Goal: Information Seeking & Learning: Learn about a topic

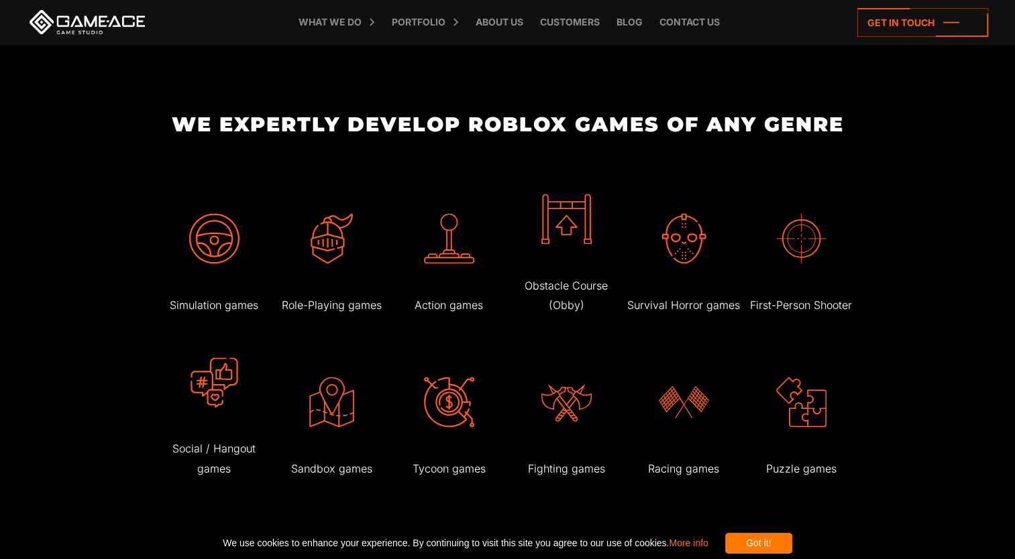
scroll to position [1744, 0]
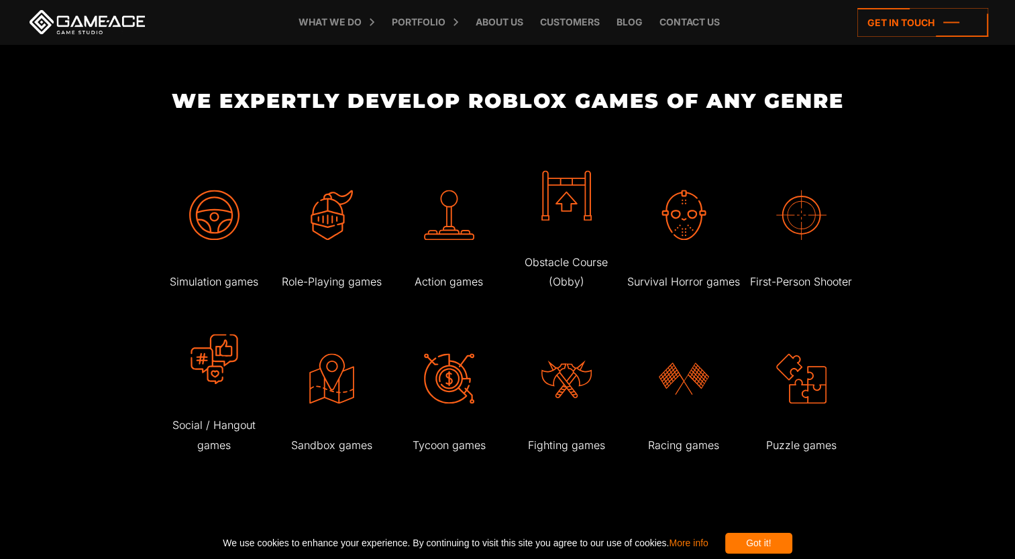
click at [447, 291] on p "Action games" at bounding box center [449, 281] width 114 height 19
click at [446, 292] on p "Action games" at bounding box center [449, 281] width 114 height 19
click at [449, 292] on p "Action games" at bounding box center [449, 281] width 114 height 19
drag, startPoint x: 449, startPoint y: 296, endPoint x: 449, endPoint y: 250, distance: 45.6
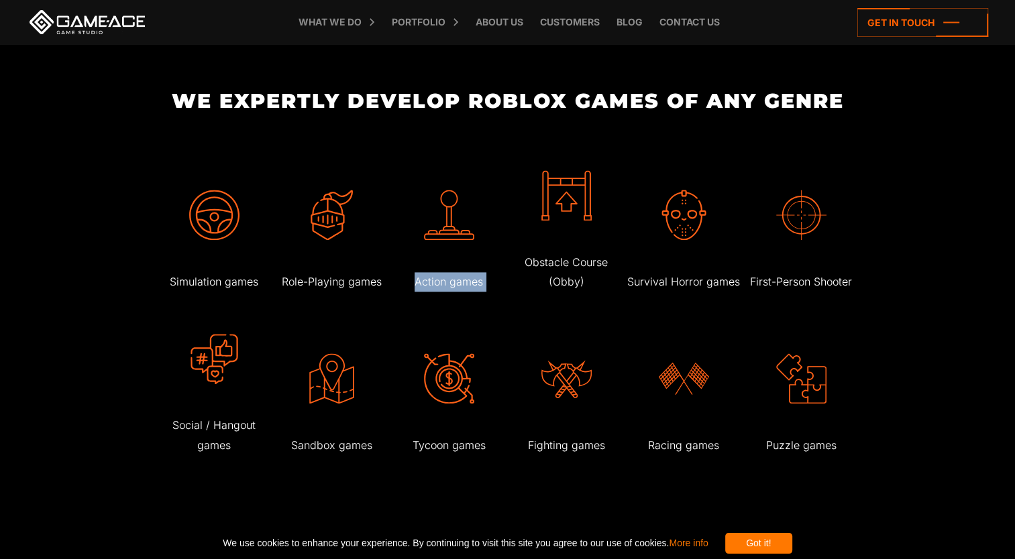
click at [449, 240] on img at bounding box center [449, 215] width 50 height 50
click at [445, 235] on img at bounding box center [449, 215] width 50 height 50
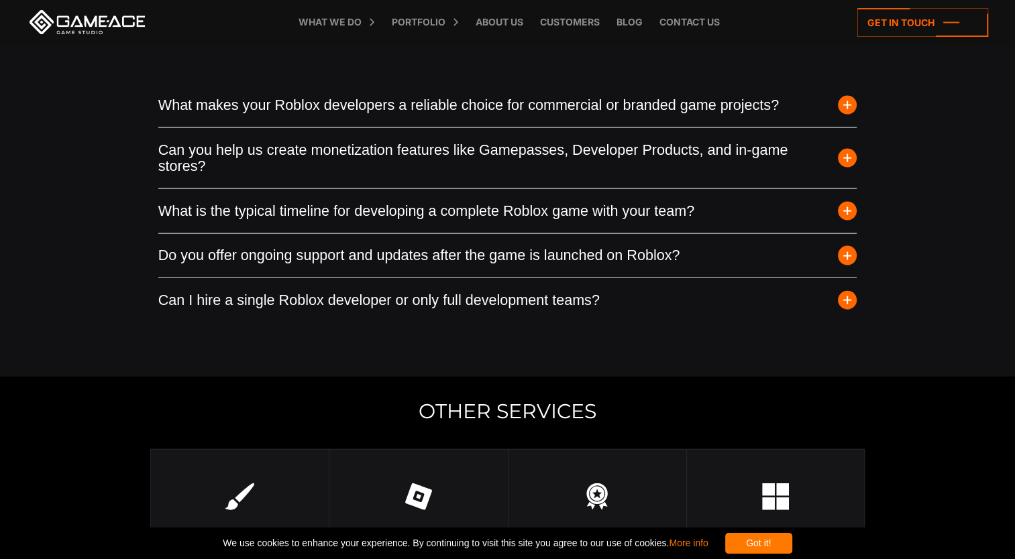
scroll to position [3353, 0]
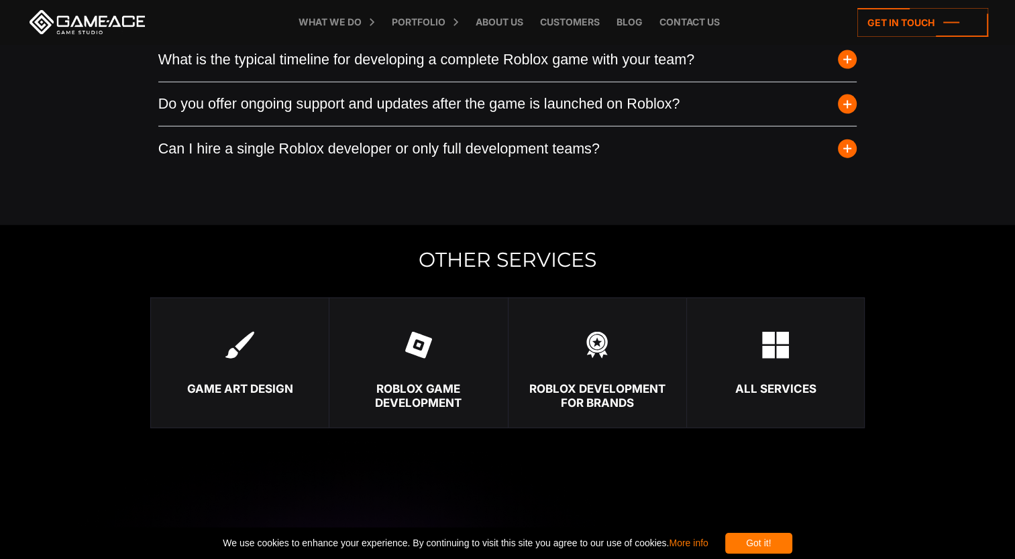
click at [427, 359] on img at bounding box center [418, 345] width 27 height 27
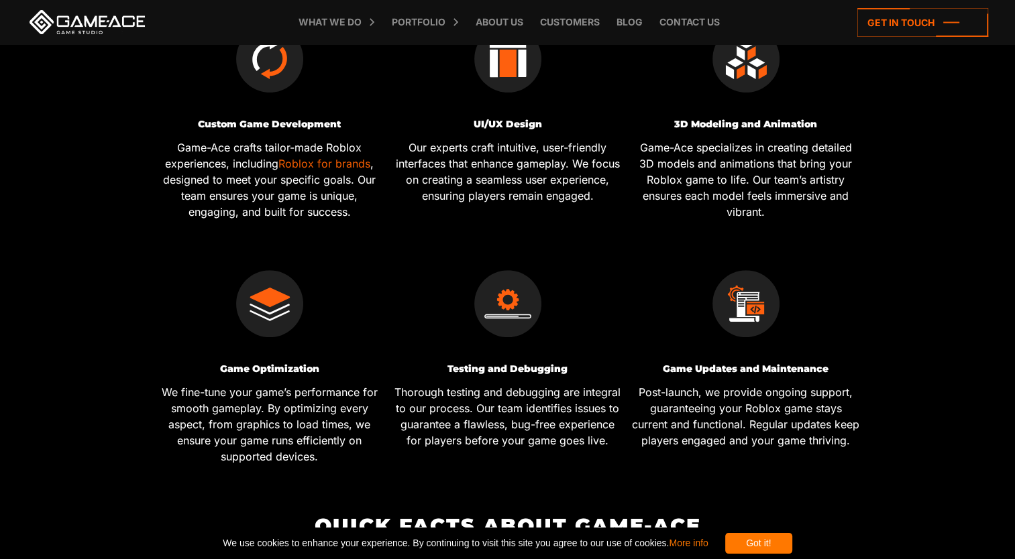
scroll to position [469, 0]
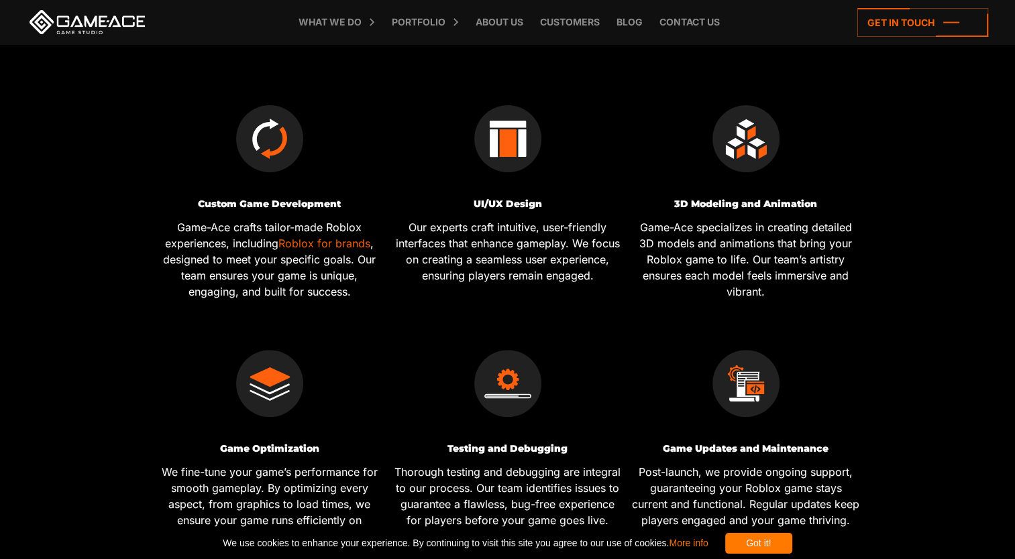
click at [273, 160] on img at bounding box center [269, 138] width 67 height 67
click at [270, 135] on img at bounding box center [269, 138] width 67 height 67
click at [194, 237] on p "Game-Ace crafts tailor-made Roblox experiences, including Roblox for brands , d…" at bounding box center [270, 259] width 228 height 80
click at [229, 206] on h3 "Custom Game Development" at bounding box center [270, 204] width 228 height 10
click at [257, 200] on div "Custom Game Development Game-Ace crafts tailor-made Roblox experiences, includi…" at bounding box center [269, 194] width 238 height 245
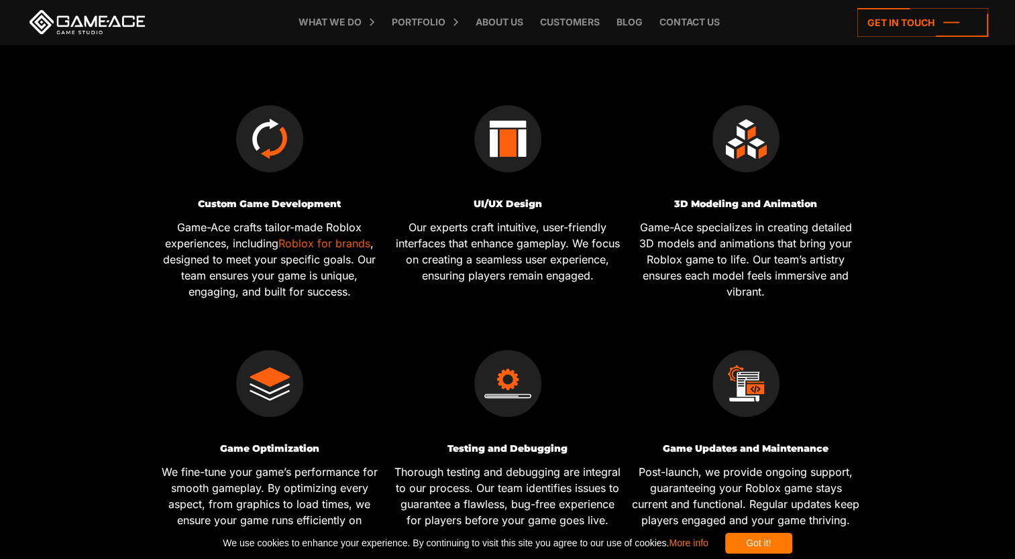
click at [263, 207] on h3 "Custom Game Development" at bounding box center [270, 204] width 228 height 10
drag, startPoint x: 264, startPoint y: 211, endPoint x: 254, endPoint y: 253, distance: 42.9
click at [254, 253] on p "Game-Ace crafts tailor-made Roblox experiences, including Roblox for brands , d…" at bounding box center [270, 259] width 228 height 80
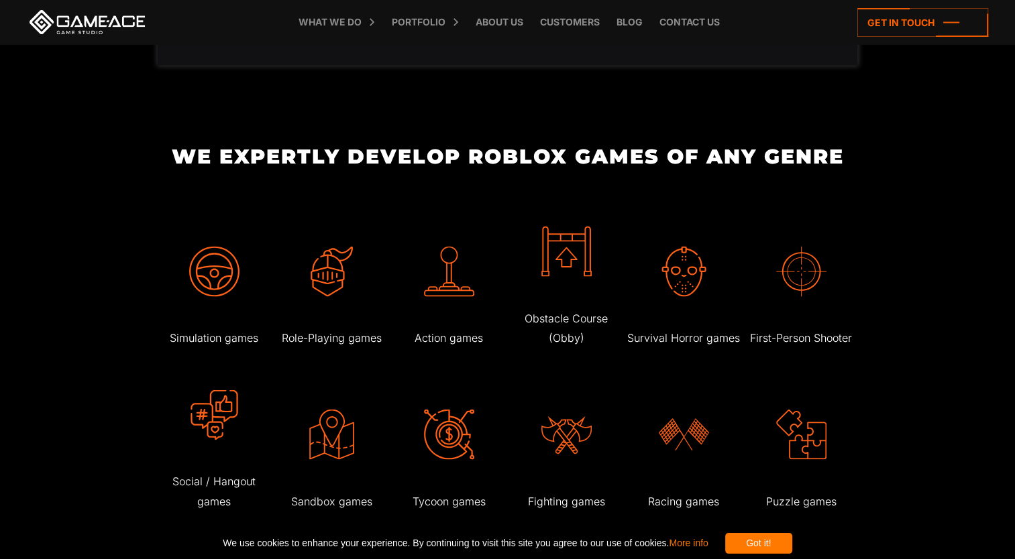
scroll to position [2347, 0]
